Goal: Transaction & Acquisition: Subscribe to service/newsletter

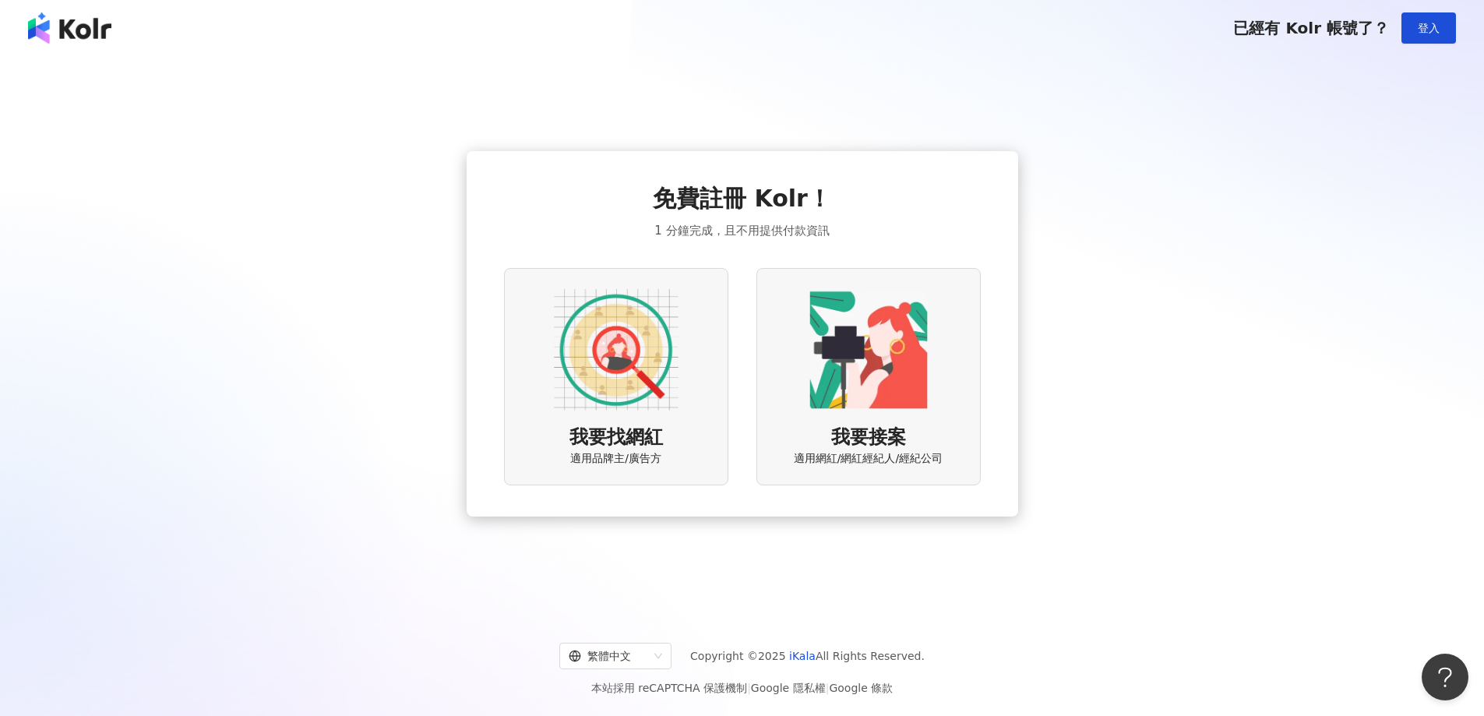
click at [663, 340] on img at bounding box center [616, 350] width 125 height 125
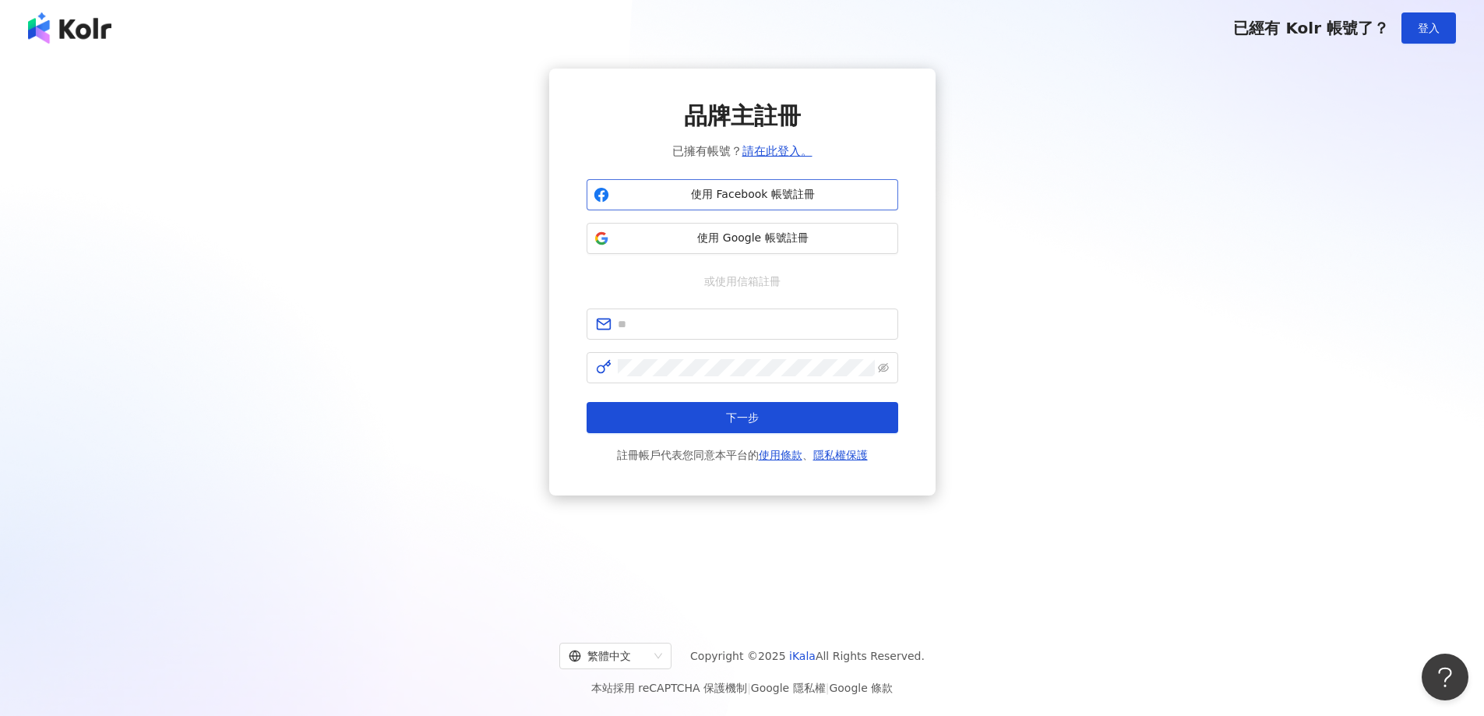
click at [715, 191] on span "使用 Facebook 帳號註冊" at bounding box center [754, 195] width 276 height 16
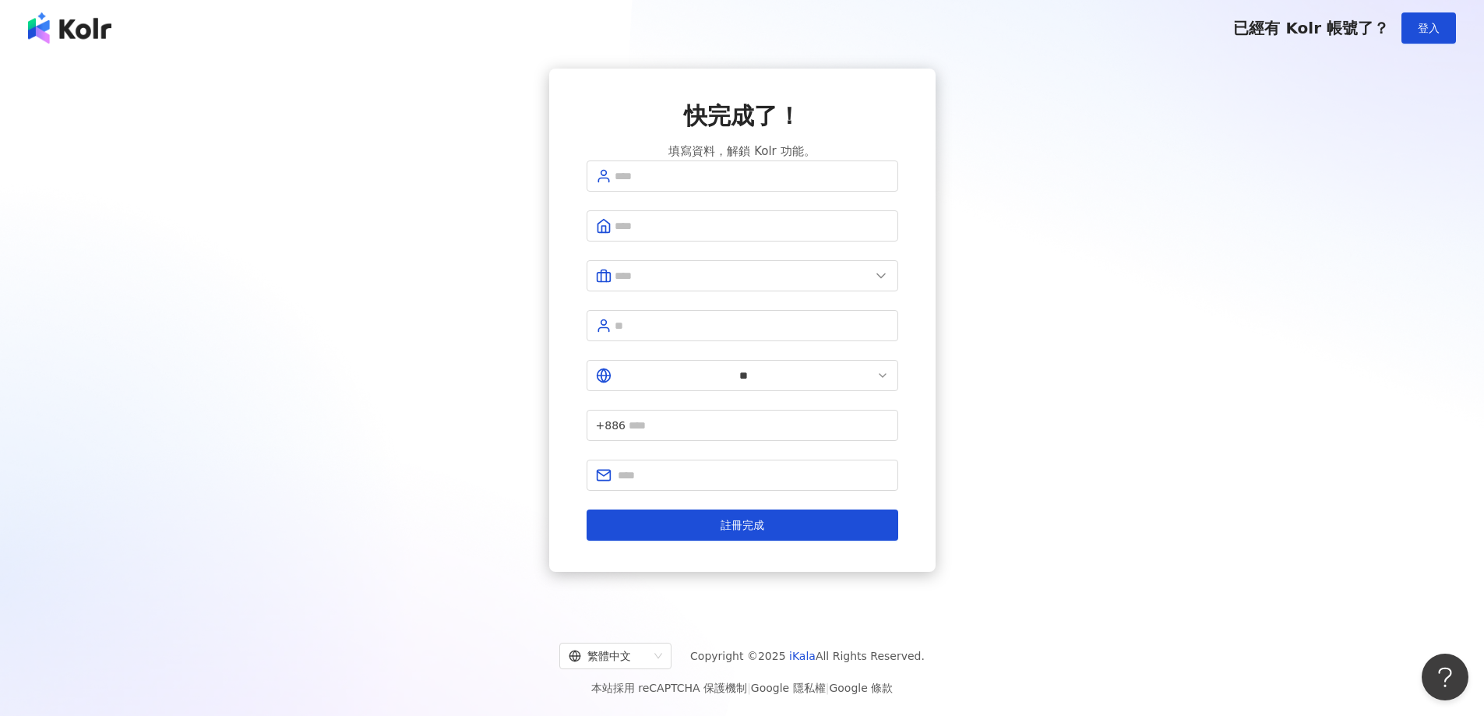
click at [93, 48] on div "已經有 Kolr 帳號了？ 登入" at bounding box center [742, 28] width 1484 height 56
click at [107, 24] on img at bounding box center [69, 27] width 83 height 31
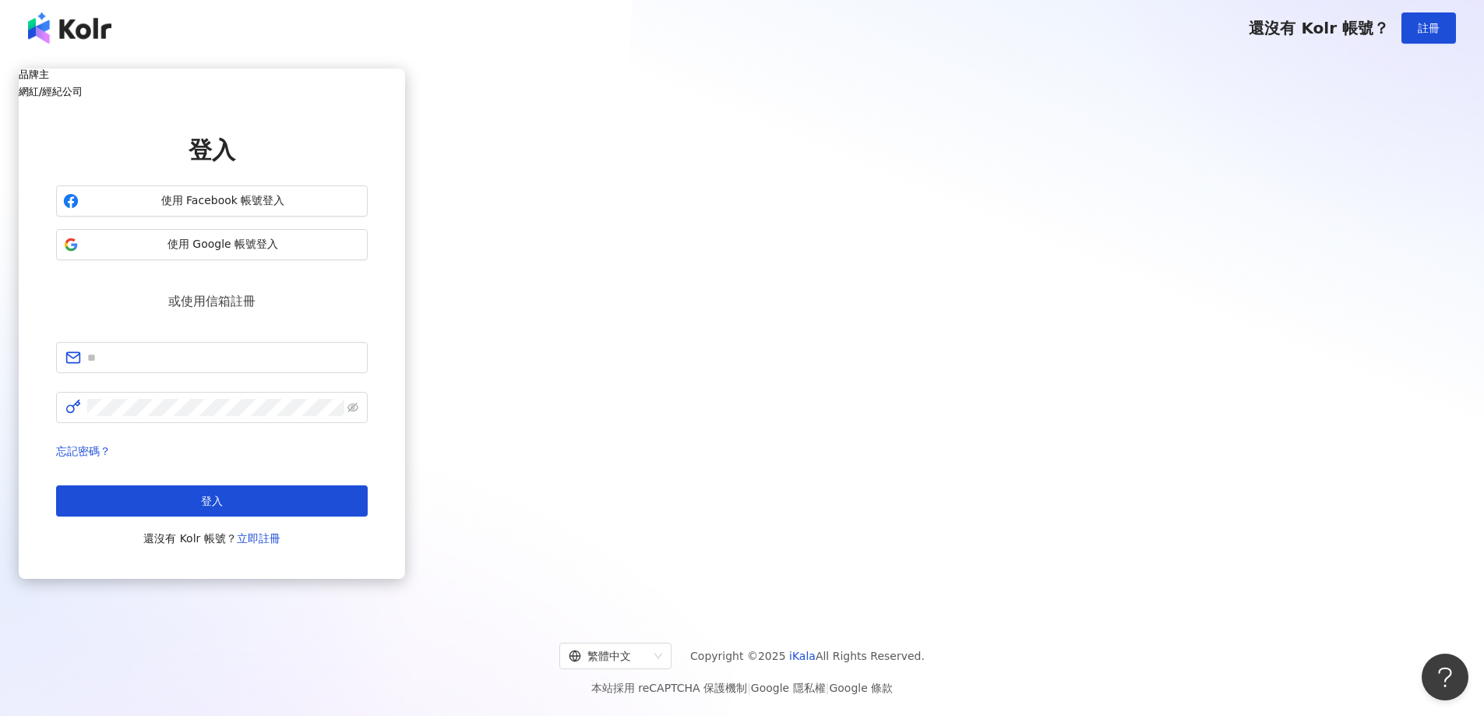
click at [107, 24] on img at bounding box center [69, 27] width 83 height 31
click at [84, 35] on img at bounding box center [69, 27] width 83 height 31
